Goal: Find specific page/section: Find specific page/section

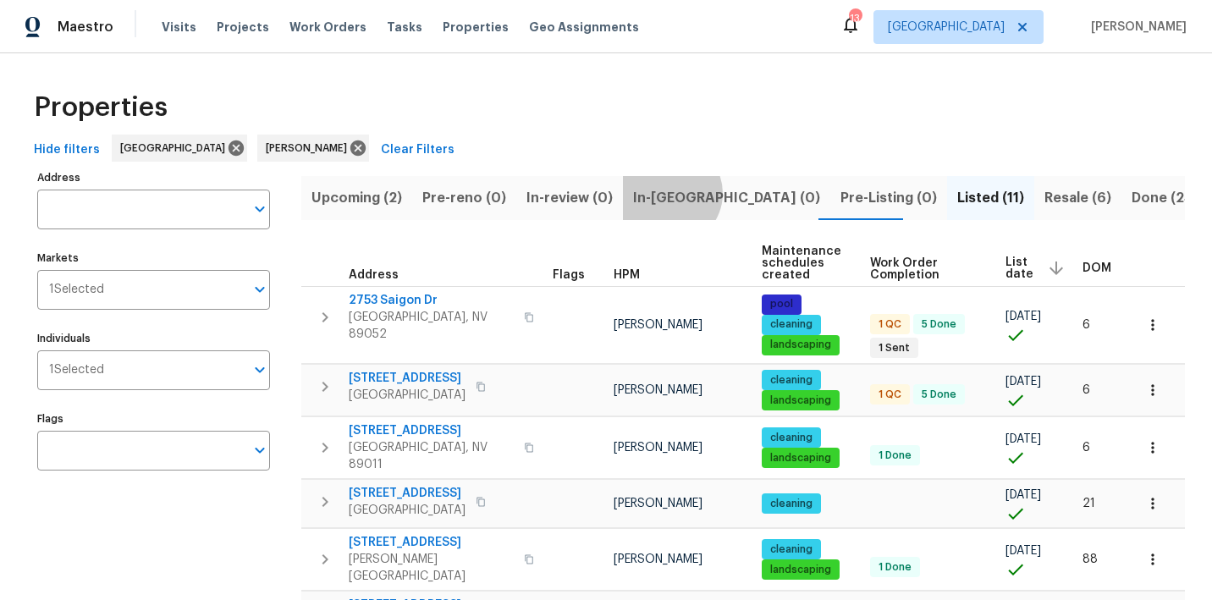
click at [660, 193] on span "In-reno (0)" at bounding box center [726, 198] width 187 height 24
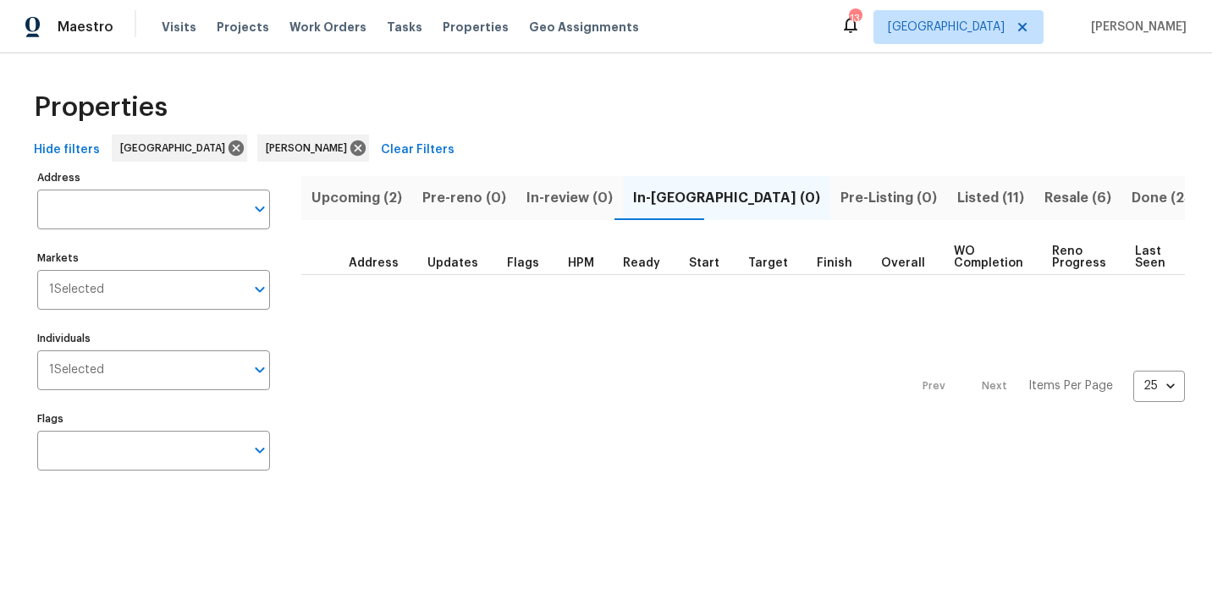
click at [360, 205] on span "Upcoming (2)" at bounding box center [356, 198] width 91 height 24
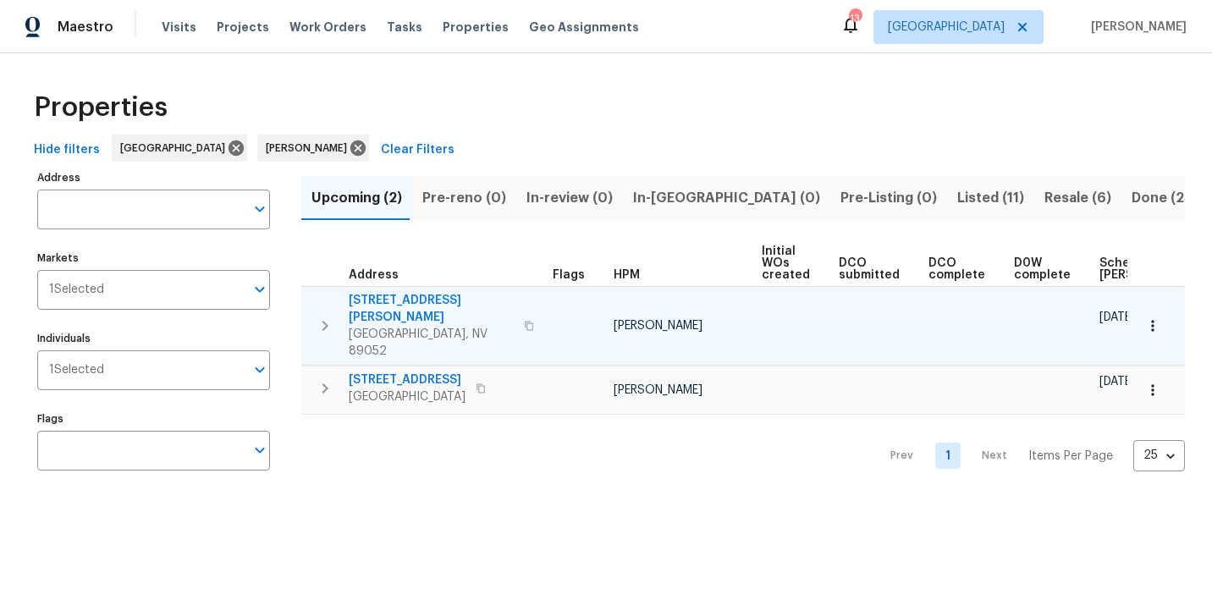
click at [1152, 320] on icon "button" at bounding box center [1152, 325] width 3 height 11
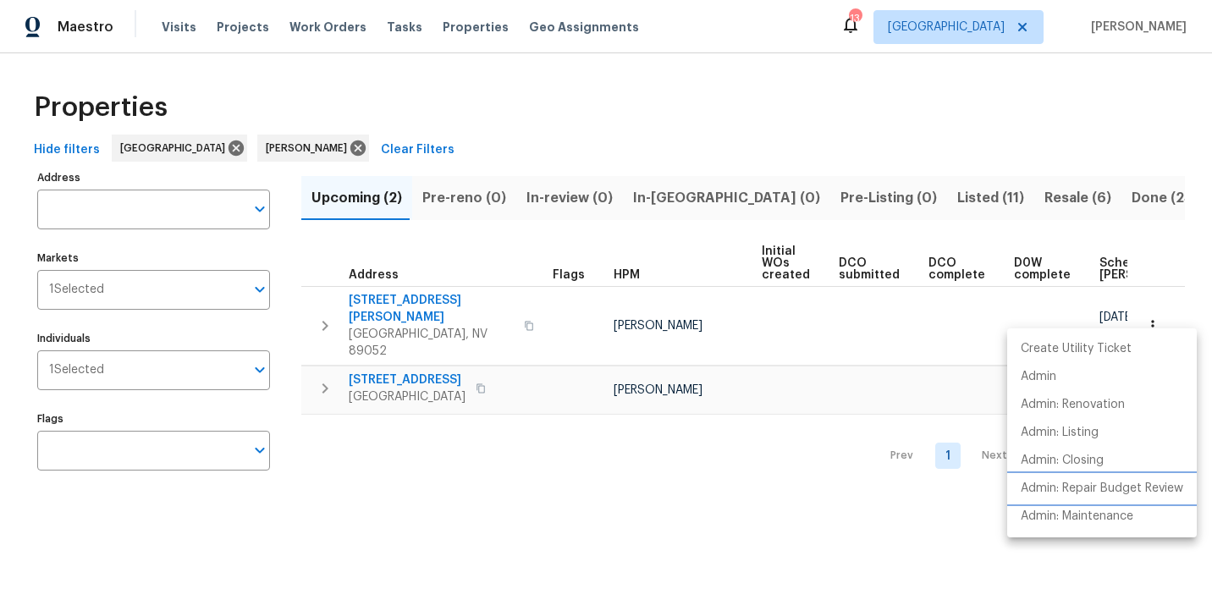
click at [1044, 485] on p "Admin: Repair Budget Review" at bounding box center [1102, 489] width 163 height 18
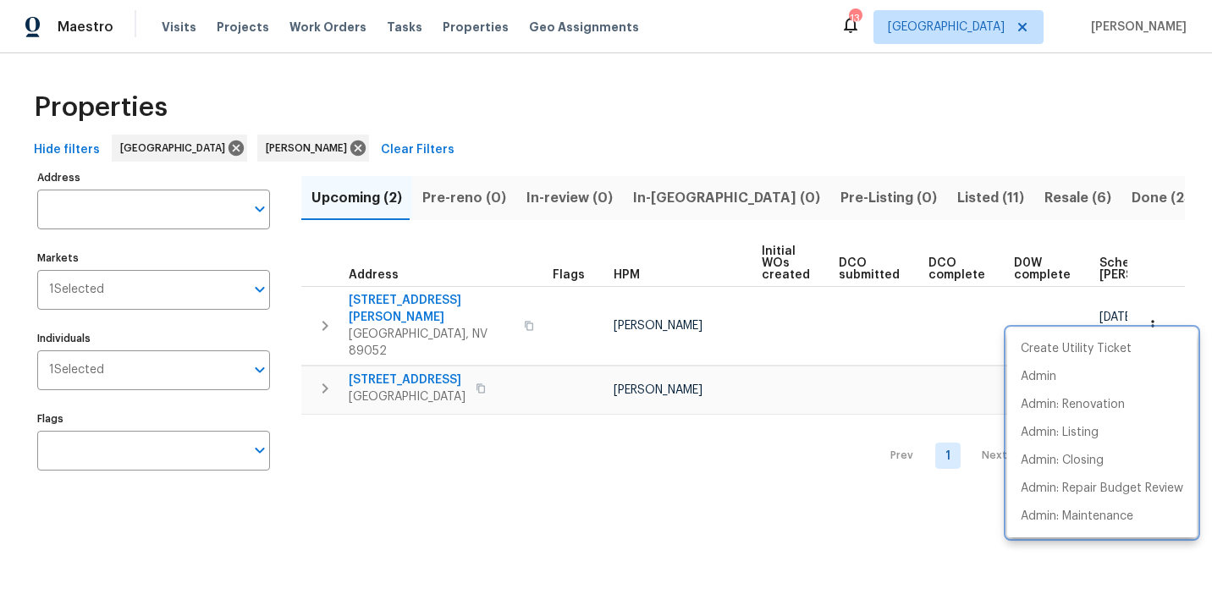
click at [605, 142] on div at bounding box center [606, 300] width 1212 height 600
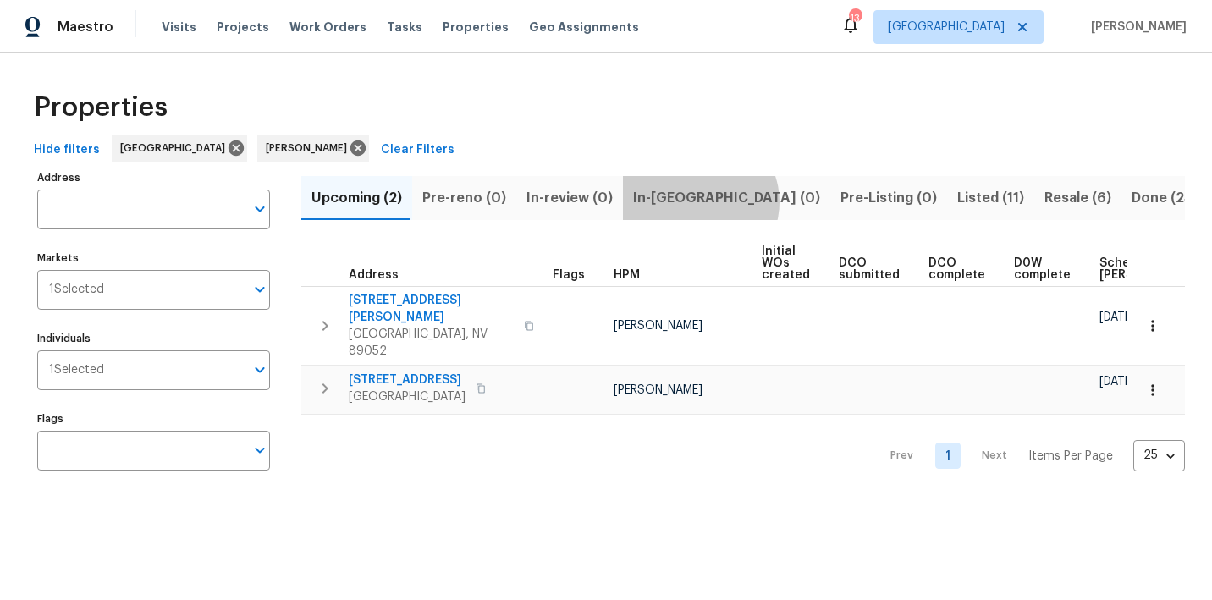
click at [690, 201] on span "In-reno (0)" at bounding box center [726, 198] width 187 height 24
